Goal: Task Accomplishment & Management: Manage account settings

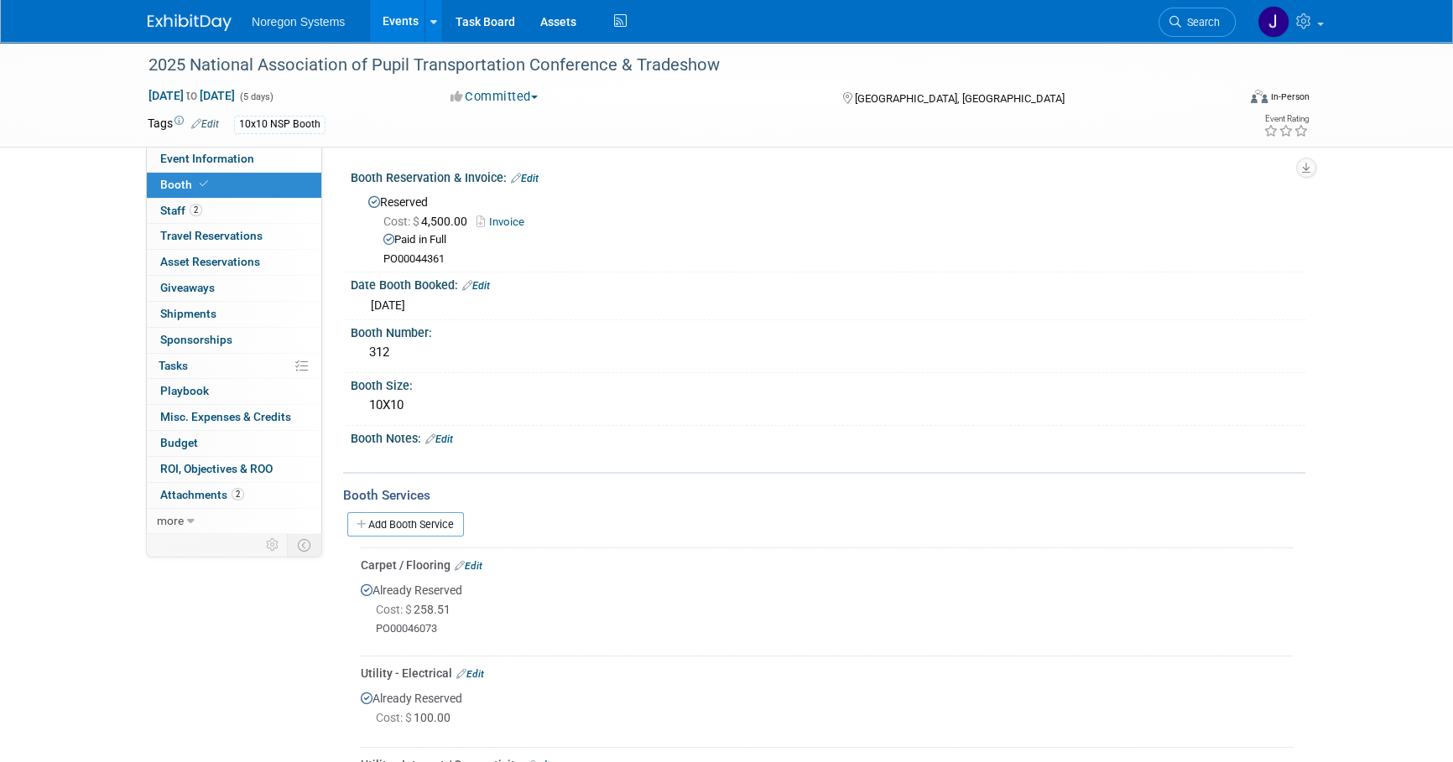
click at [218, 18] on img at bounding box center [190, 22] width 84 height 17
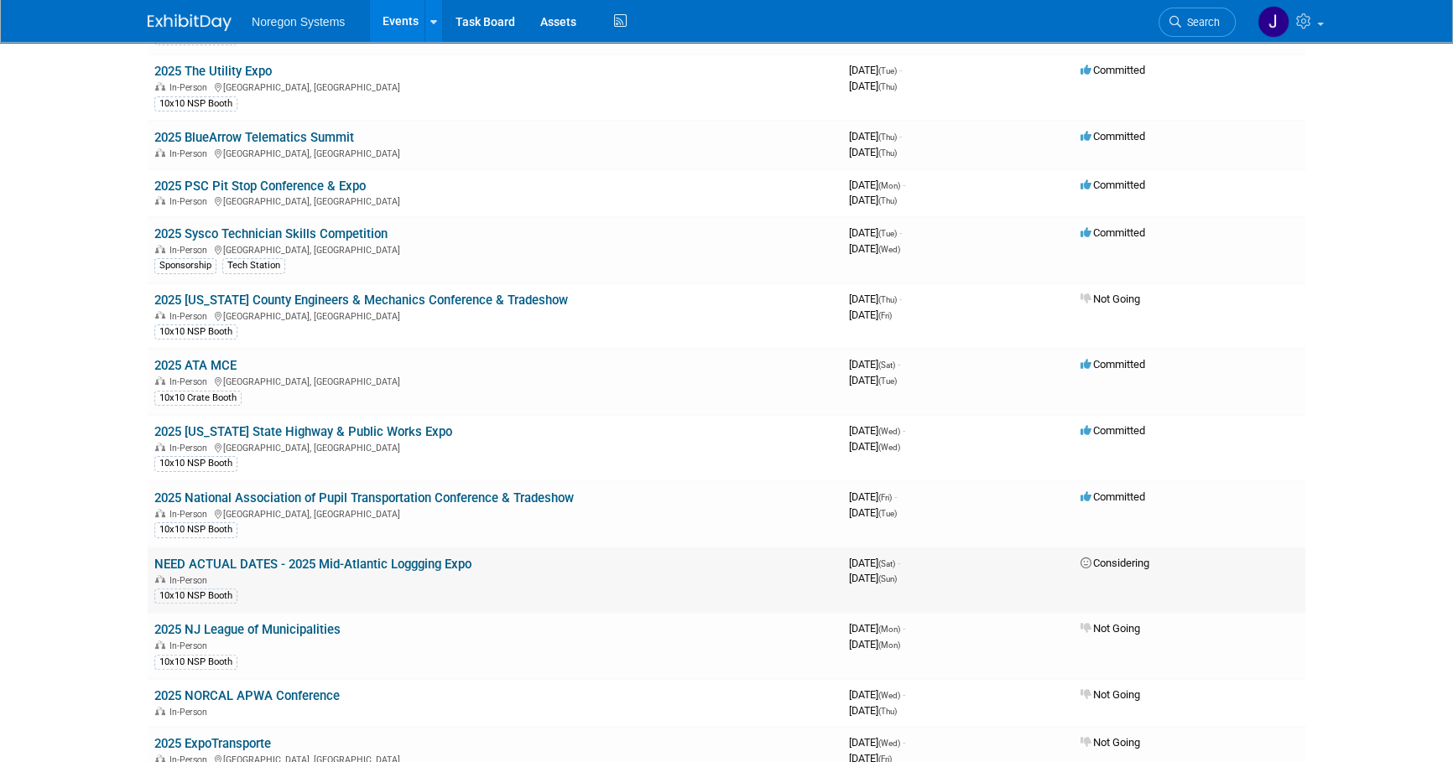
scroll to position [610, 0]
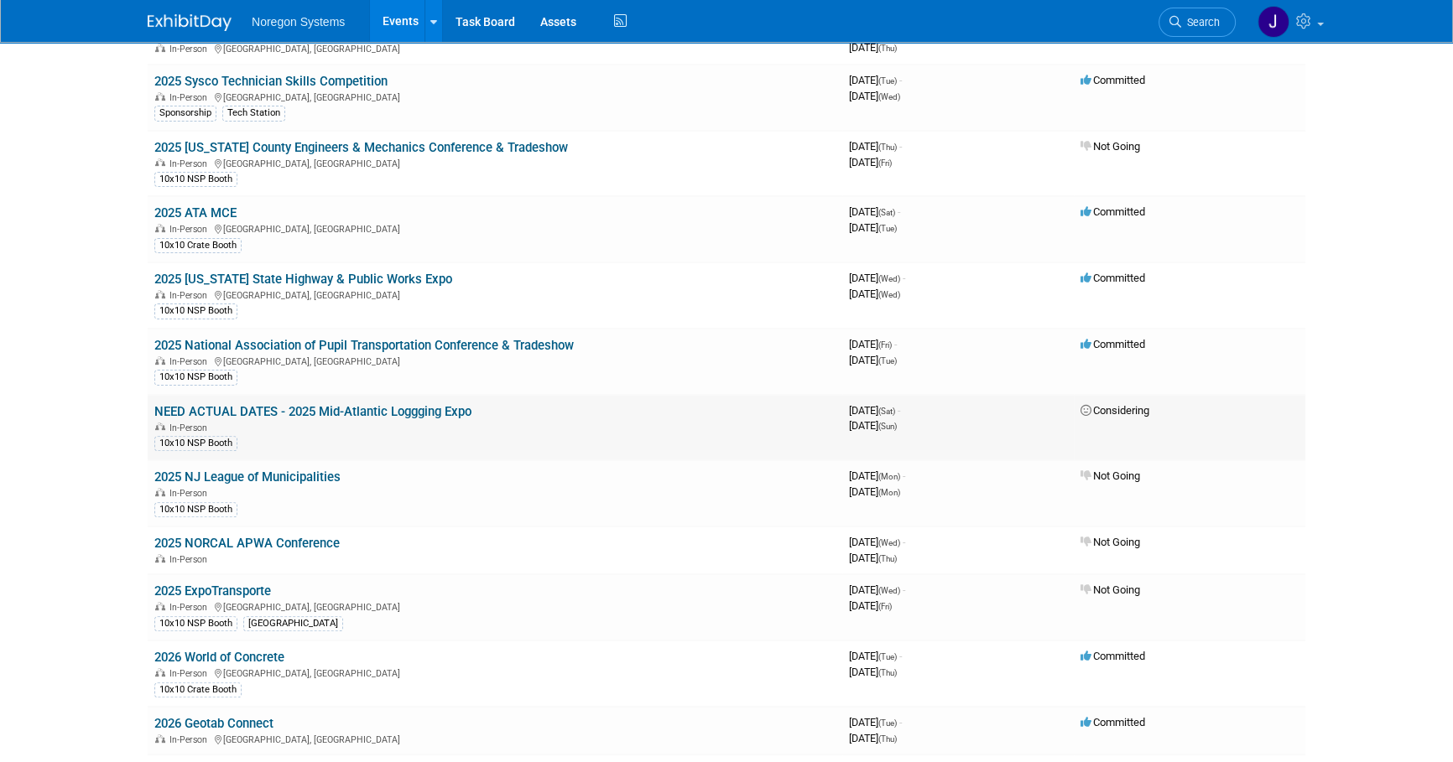
click at [450, 409] on link "NEED ACTUAL DATES - 2025 Mid-Atlantic Loggging Expo" at bounding box center [312, 411] width 317 height 15
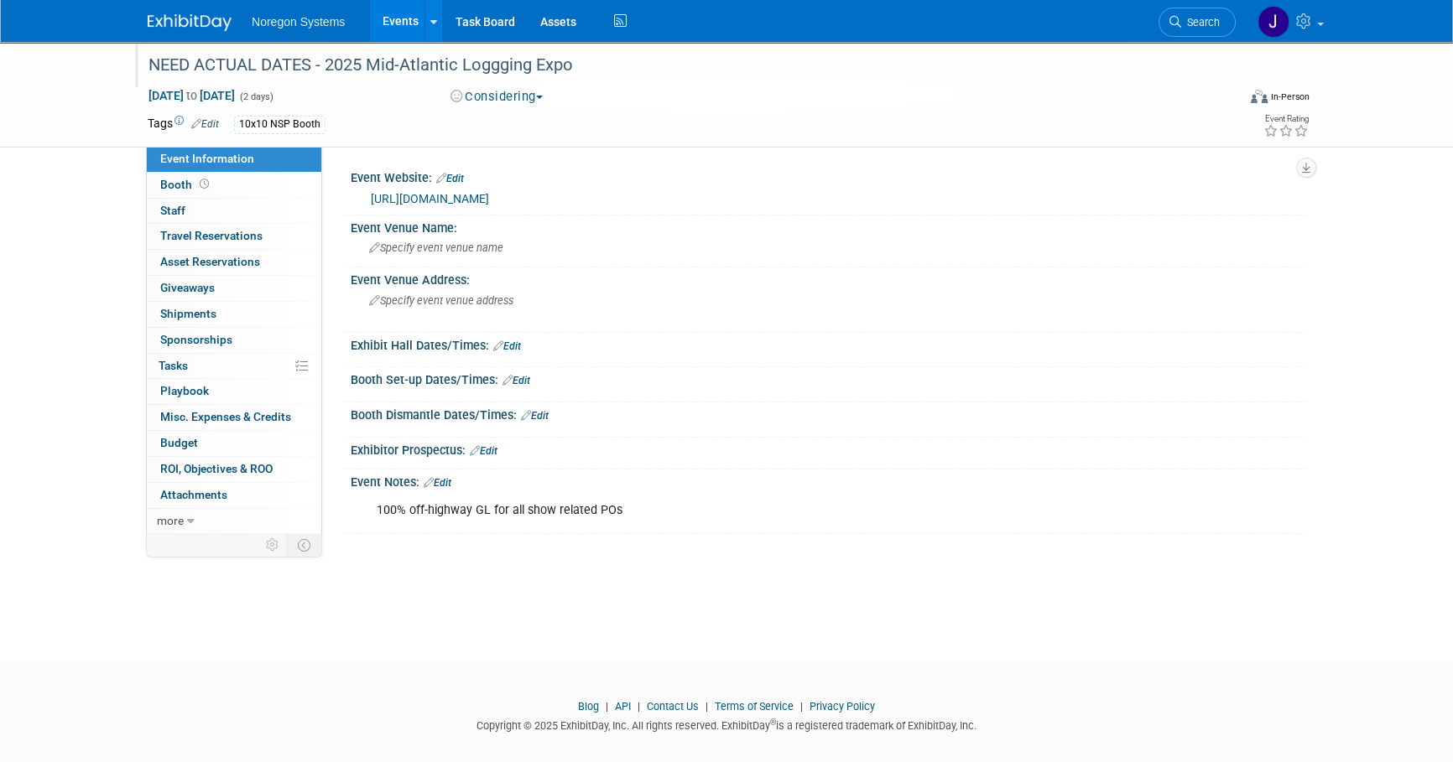
drag, startPoint x: 580, startPoint y: 71, endPoint x: 327, endPoint y: 72, distance: 252.4
click at [327, 72] on div "NEED ACTUAL DATES - 2025 Mid-Atlantic Loggging Expo" at bounding box center [677, 65] width 1068 height 30
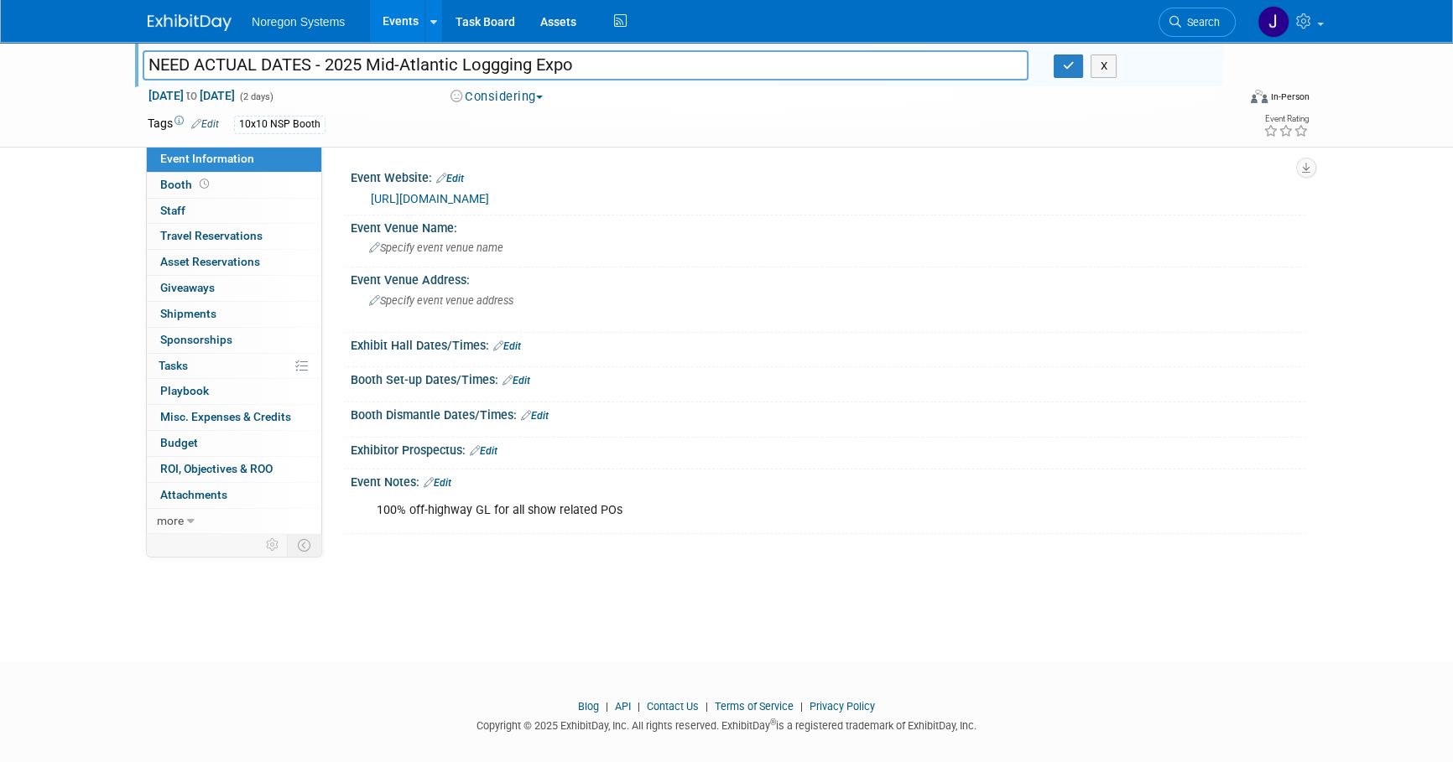
click at [991, 670] on footer "Blog | API | Contact Us | Terms of Service | Privacy Policy Copyright © 2025 Ex…" at bounding box center [726, 720] width 1453 height 117
click at [581, 69] on input "NEED ACTUAL DATES - 2025 Mid-Atlantic Loggging Expo" at bounding box center [586, 64] width 886 height 29
drag, startPoint x: 585, startPoint y: 65, endPoint x: 323, endPoint y: 52, distance: 262.0
click at [323, 52] on input "NEED ACTUAL DATES - 2025 Mid-Atlantic Loggging Expo" at bounding box center [586, 64] width 886 height 29
click at [1070, 60] on icon "button" at bounding box center [1069, 65] width 12 height 11
